Goal: Task Accomplishment & Management: Manage account settings

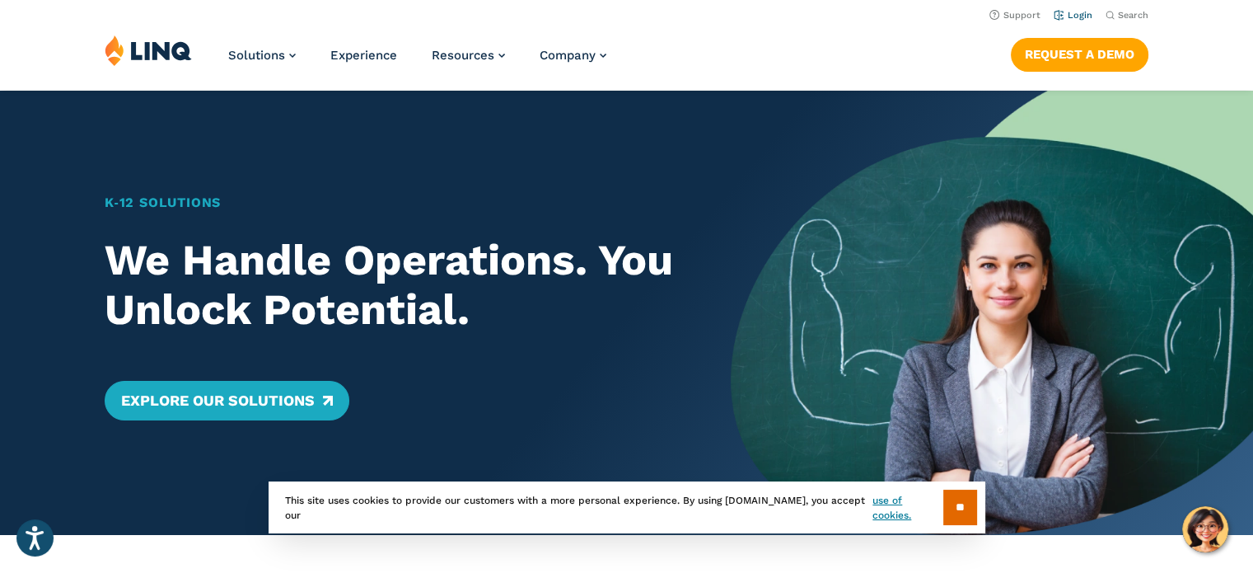
click at [1075, 16] on link "Login" at bounding box center [1073, 15] width 39 height 11
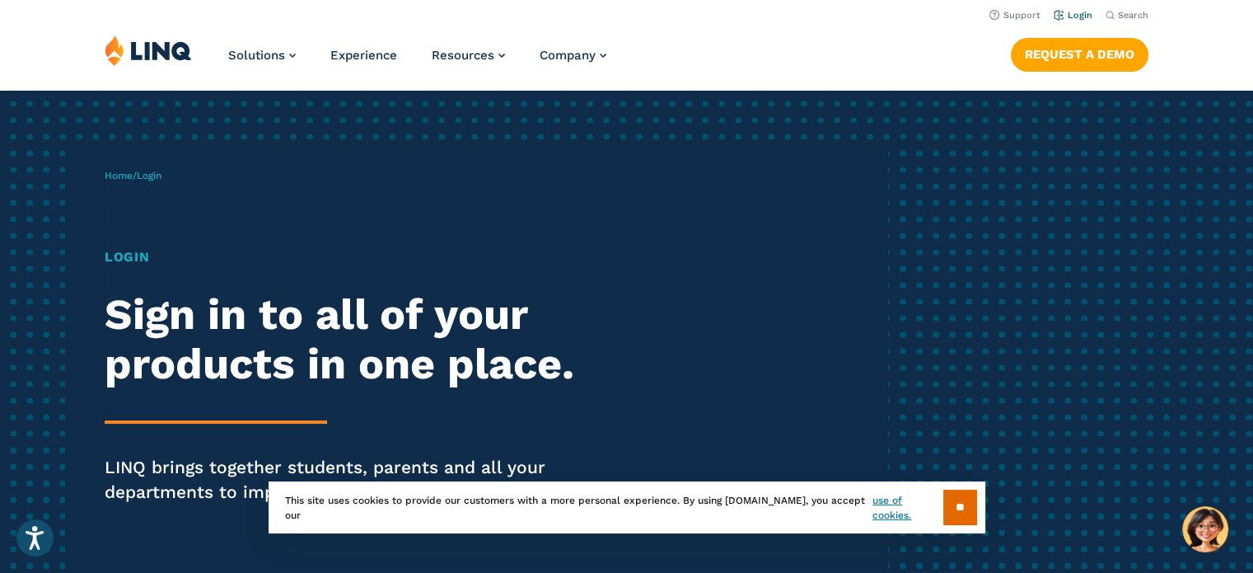
click at [1083, 16] on link "Login" at bounding box center [1073, 15] width 39 height 11
click at [142, 256] on h1 "Login" at bounding box center [346, 257] width 483 height 20
click at [953, 510] on input "**" at bounding box center [961, 506] width 34 height 35
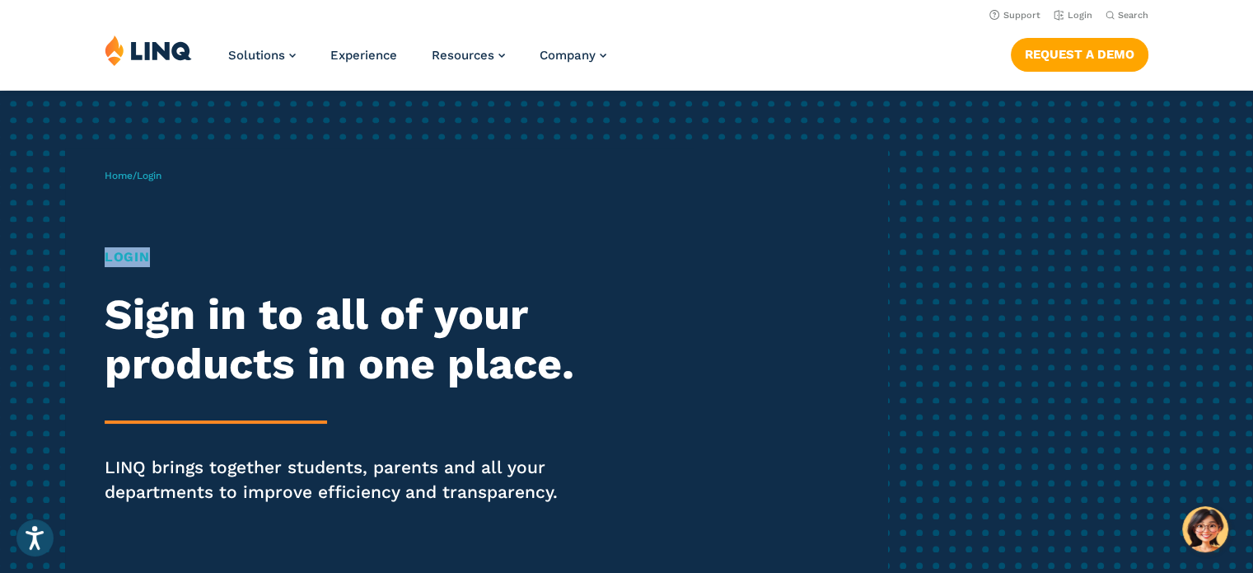
click at [130, 259] on h1 "Login" at bounding box center [346, 257] width 483 height 20
click at [135, 260] on h1 "Login" at bounding box center [346, 257] width 483 height 20
